Goal: Use online tool/utility: Use online tool/utility

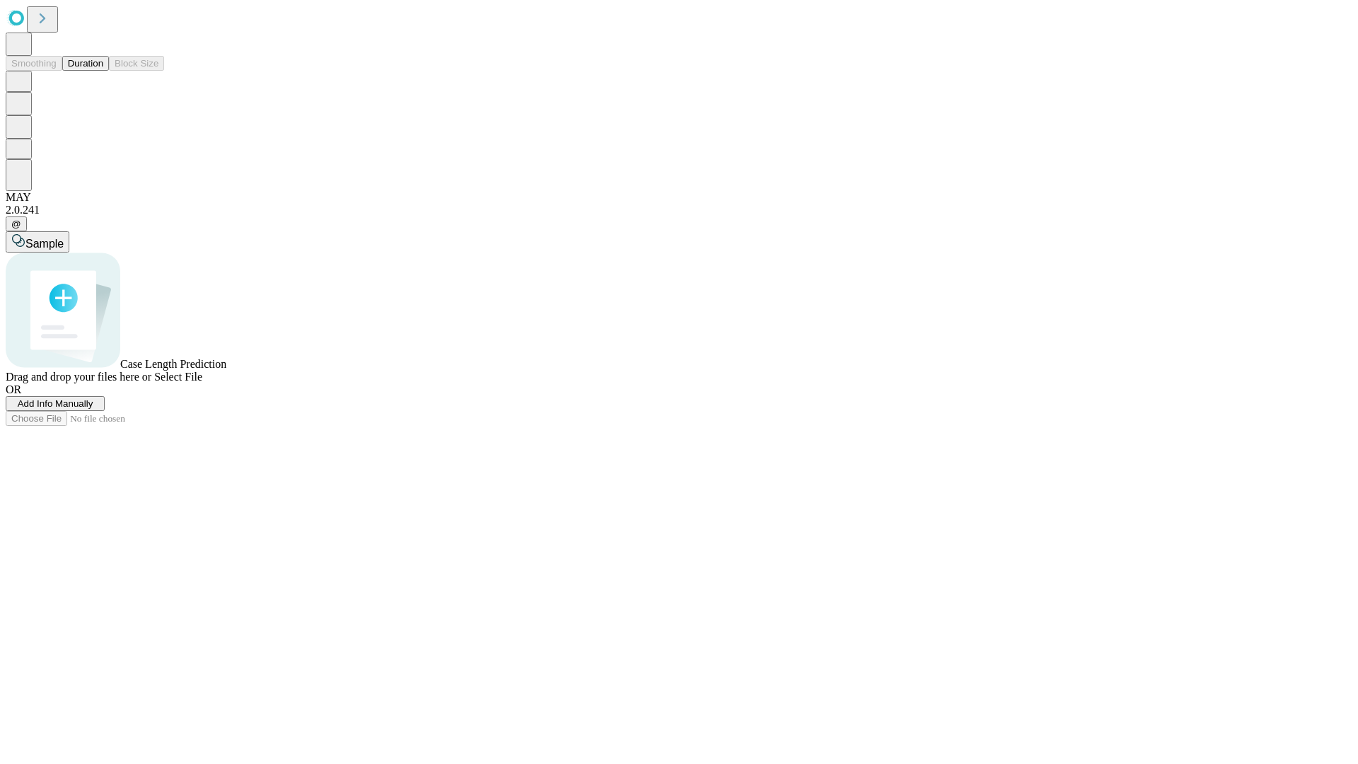
click at [103, 71] on button "Duration" at bounding box center [85, 63] width 47 height 15
click at [64, 238] on span "Sample" at bounding box center [44, 244] width 38 height 12
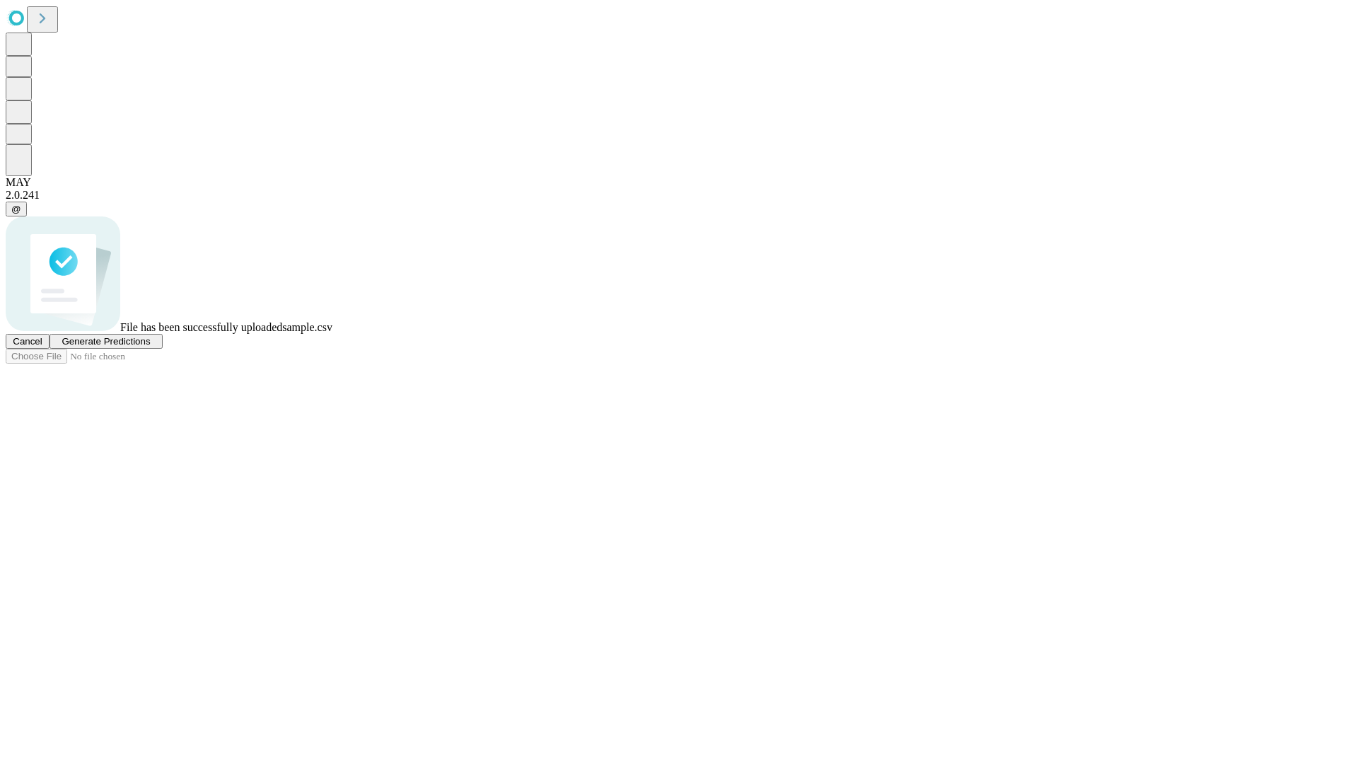
click at [150, 346] on span "Generate Predictions" at bounding box center [106, 341] width 88 height 11
